Goal: Find specific page/section: Find specific page/section

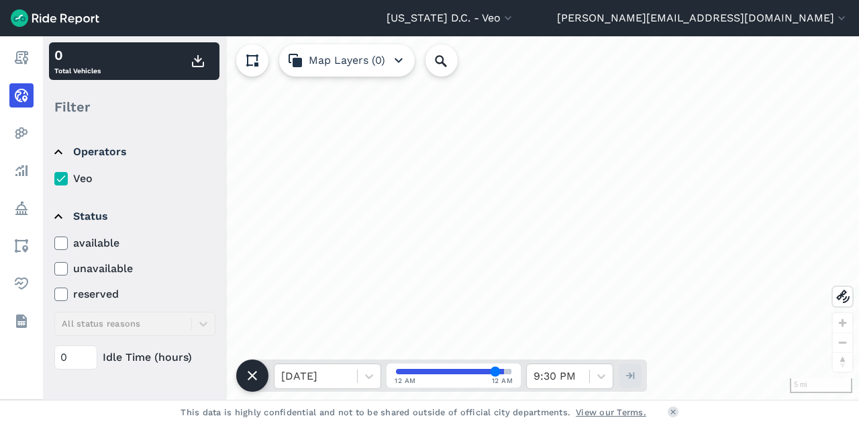
click at [62, 240] on icon at bounding box center [61, 242] width 12 height 13
click at [54, 240] on input "available" at bounding box center [54, 239] width 0 height 9
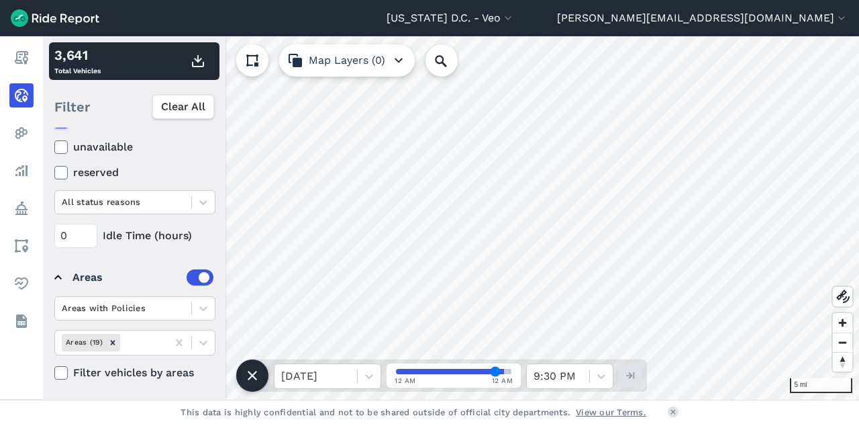
scroll to position [195, 0]
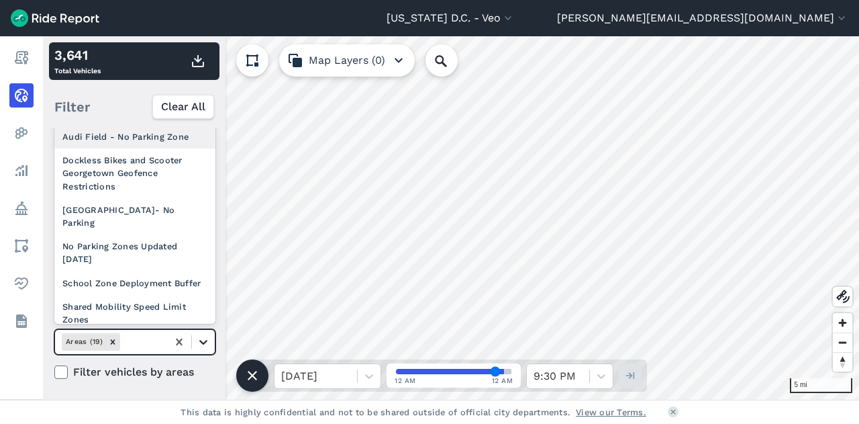
click at [203, 343] on icon at bounding box center [203, 341] width 13 height 13
click at [181, 338] on icon at bounding box center [179, 341] width 6 height 7
click at [113, 338] on icon "Remove Areas (19)" at bounding box center [112, 341] width 9 height 9
click at [193, 342] on div at bounding box center [203, 341] width 23 height 23
click at [137, 346] on div at bounding box center [142, 341] width 38 height 15
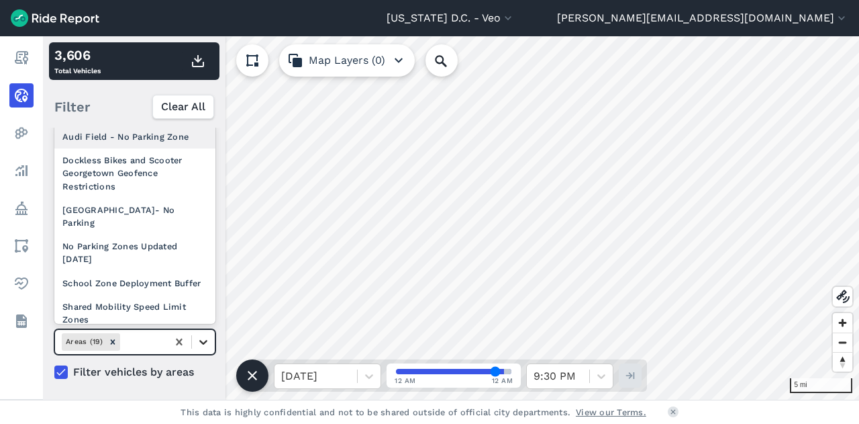
click at [204, 339] on icon at bounding box center [203, 341] width 13 height 13
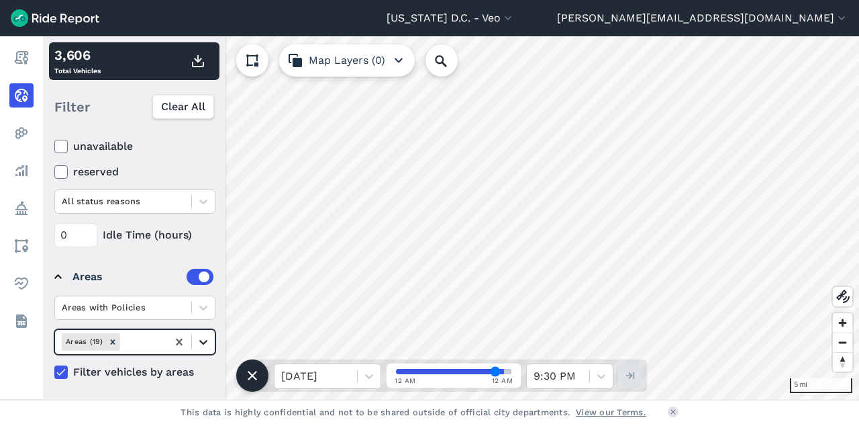
click at [205, 340] on icon at bounding box center [203, 342] width 8 height 5
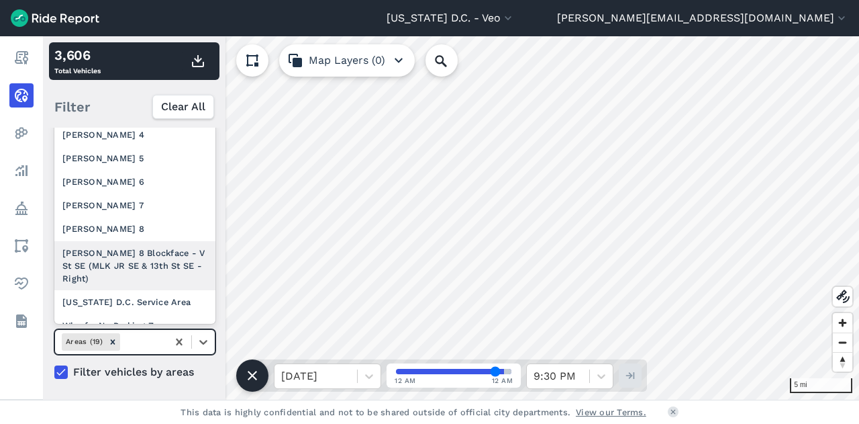
scroll to position [308, 0]
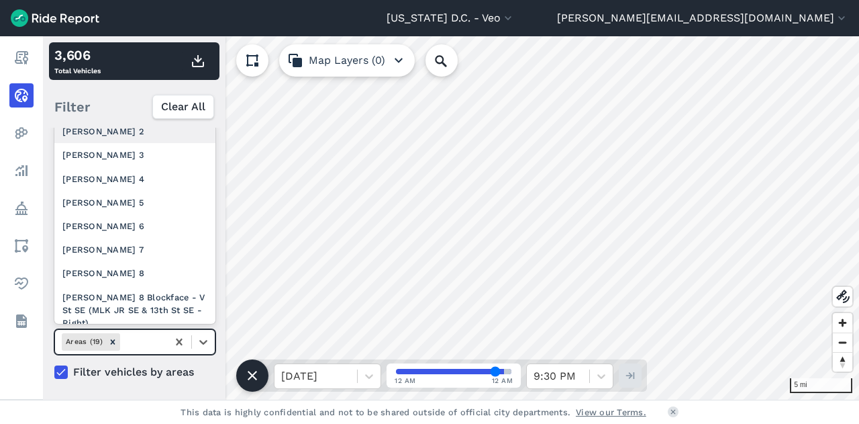
click at [122, 143] on div "[PERSON_NAME] 2" at bounding box center [134, 130] width 161 height 23
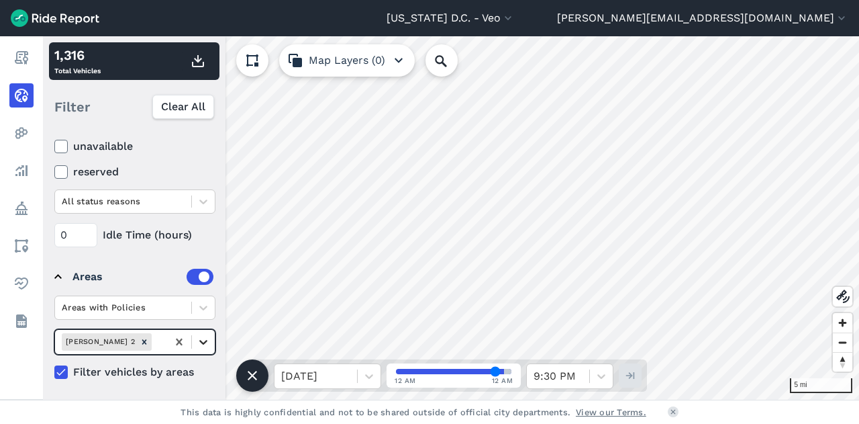
click at [209, 342] on icon at bounding box center [203, 341] width 13 height 13
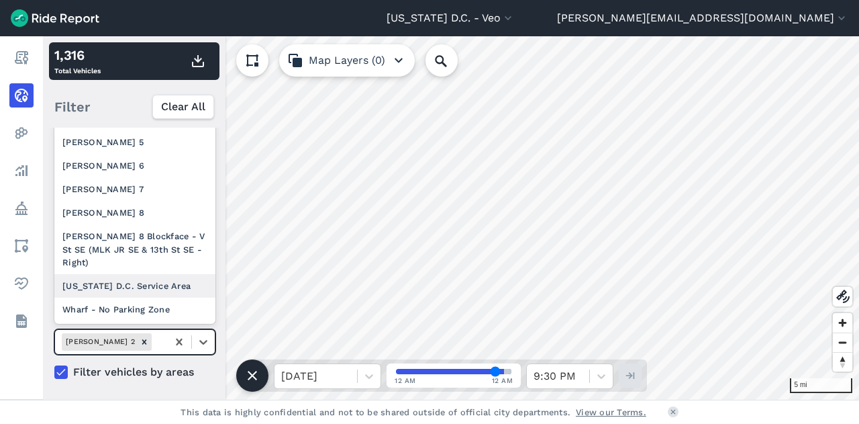
scroll to position [306, 0]
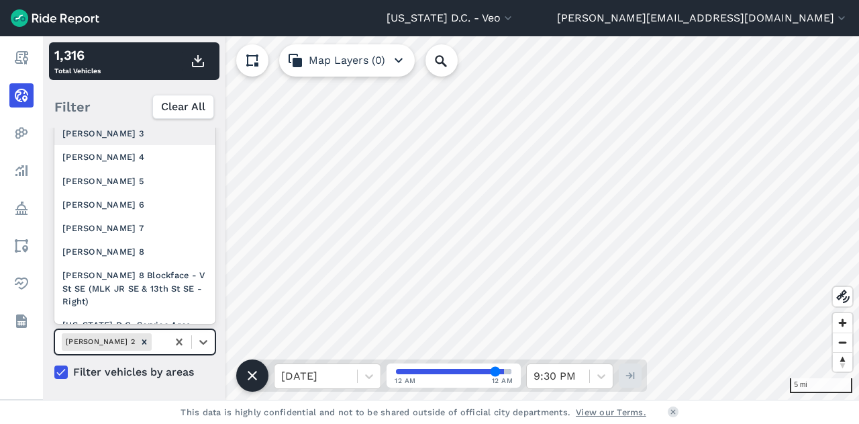
click at [140, 145] on div "[PERSON_NAME] 3" at bounding box center [134, 132] width 161 height 23
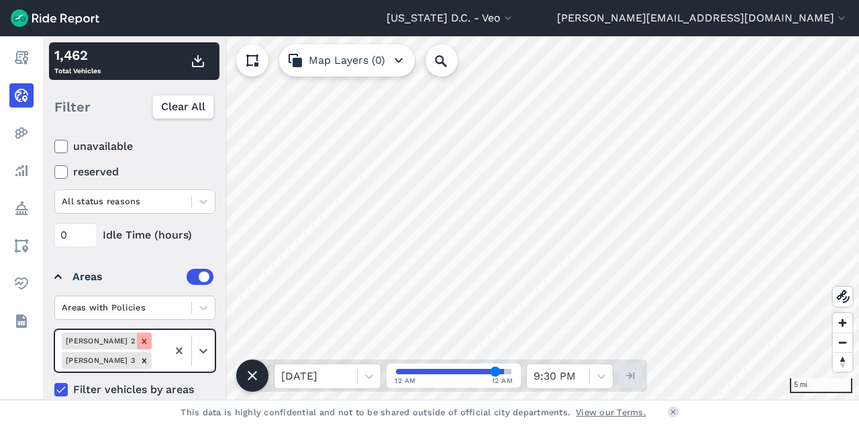
click at [142, 338] on icon "Remove Ward 2" at bounding box center [144, 340] width 5 height 5
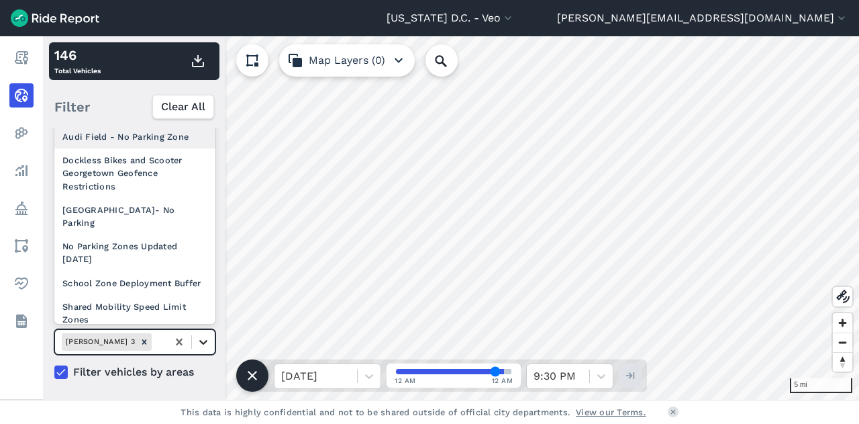
click at [207, 338] on icon at bounding box center [203, 341] width 13 height 13
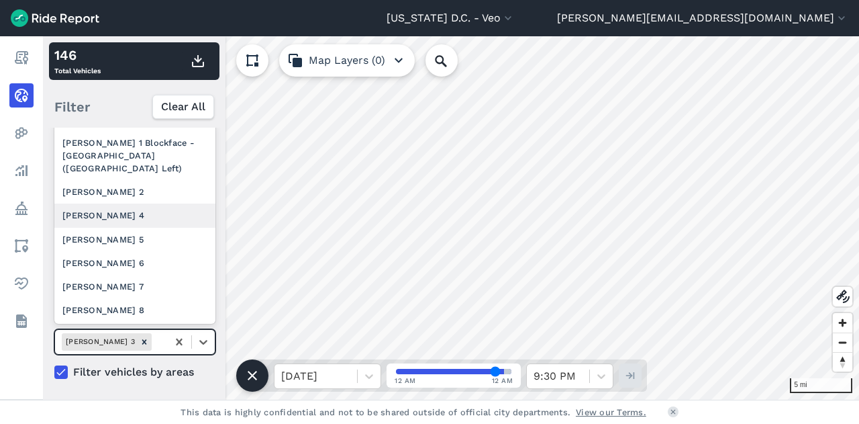
scroll to position [247, 0]
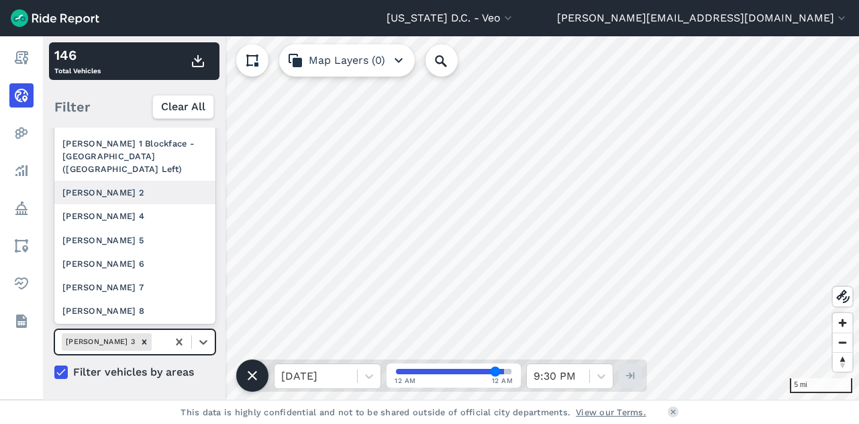
click at [132, 198] on div "[PERSON_NAME] 2" at bounding box center [134, 192] width 161 height 23
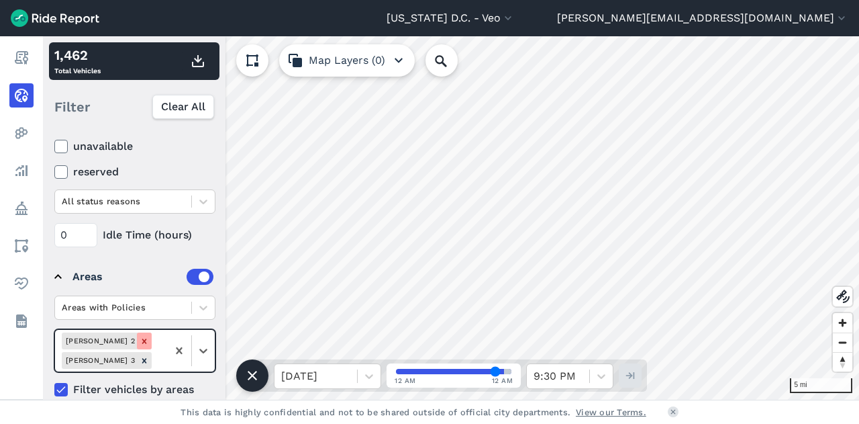
click at [140, 336] on icon "Remove Ward 2" at bounding box center [144, 340] width 9 height 9
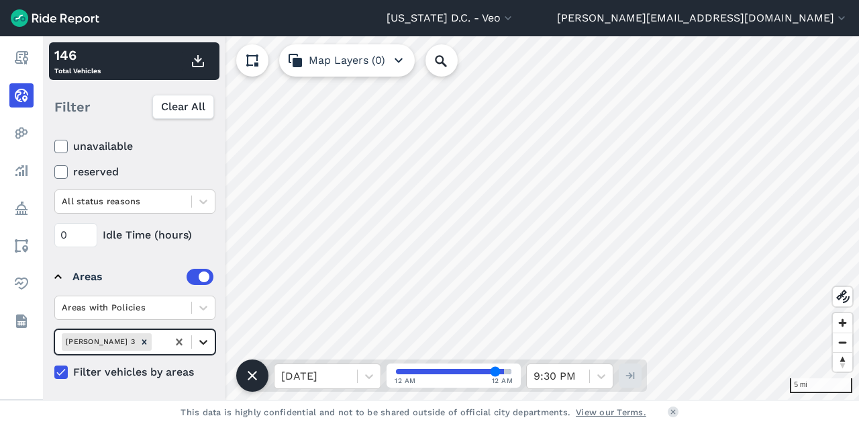
click at [203, 340] on icon at bounding box center [203, 342] width 8 height 5
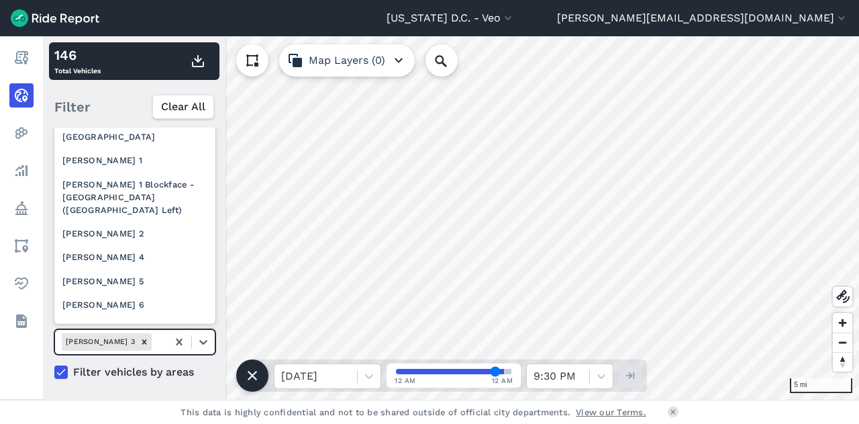
scroll to position [205, 0]
click at [126, 240] on div "[PERSON_NAME] 2" at bounding box center [134, 233] width 161 height 23
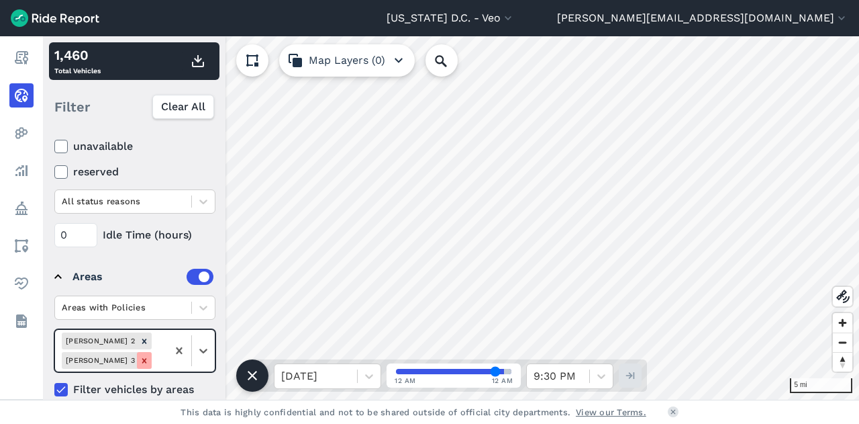
click at [146, 358] on icon "Remove Ward 3" at bounding box center [144, 360] width 5 height 5
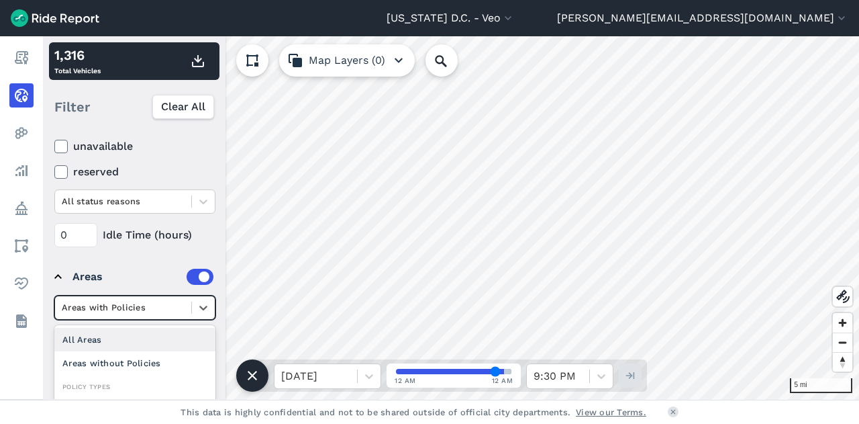
click at [164, 301] on div at bounding box center [123, 306] width 123 height 15
